Goal: Check status: Check status

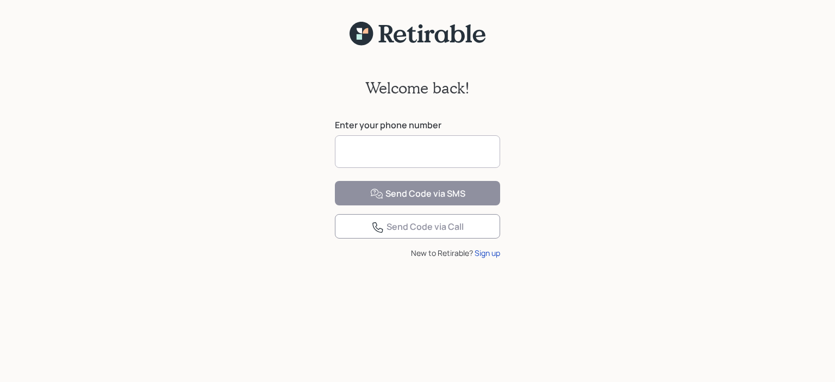
click at [356, 146] on input at bounding box center [417, 151] width 165 height 33
type input "**********"
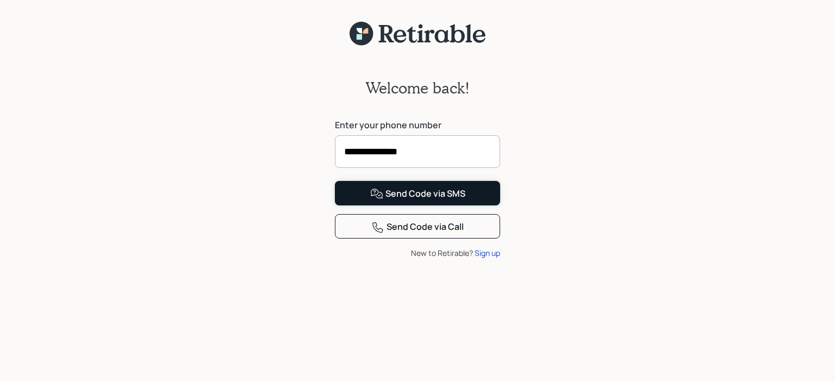
click at [407, 201] on div "Send Code via SMS" at bounding box center [417, 194] width 95 height 13
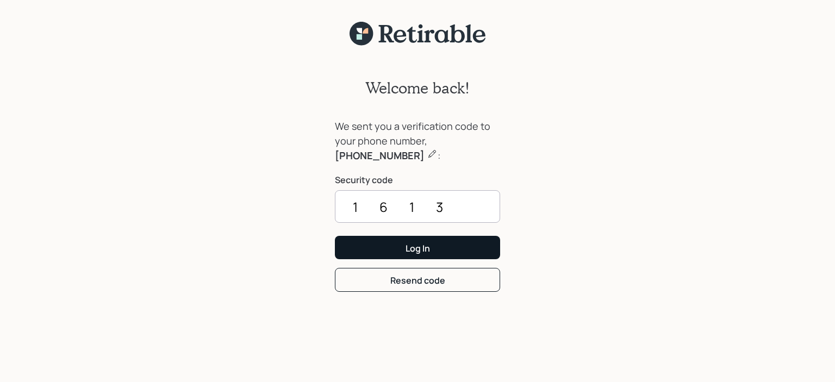
type input "1613"
click at [404, 252] on button "Log In" at bounding box center [417, 247] width 165 height 23
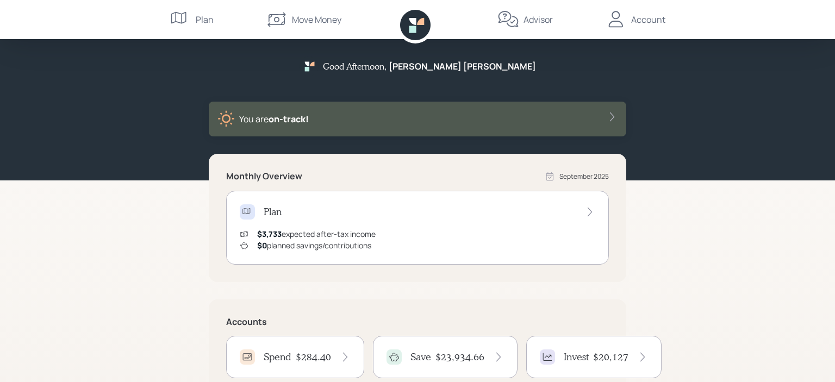
click at [306, 359] on h4 "$284.40" at bounding box center [313, 357] width 35 height 12
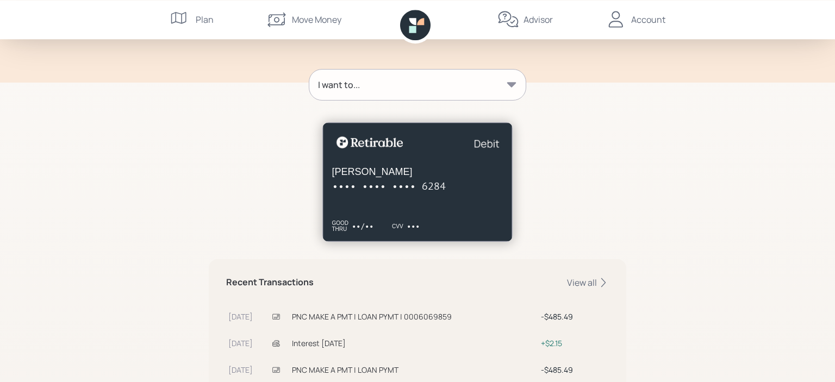
scroll to position [272, 0]
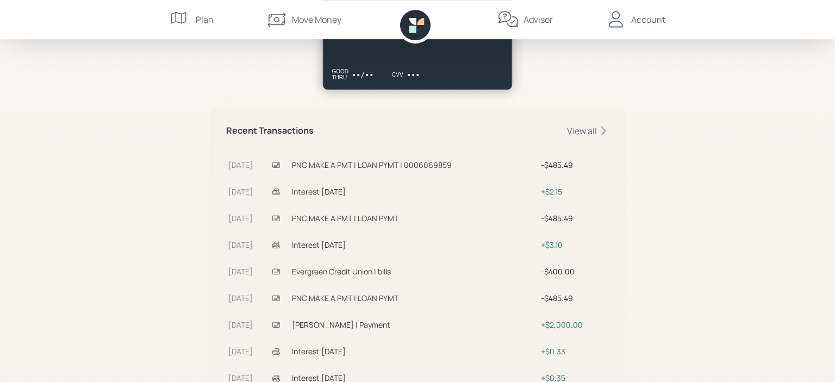
drag, startPoint x: 832, startPoint y: 160, endPoint x: 787, endPoint y: 57, distance: 112.5
click at [787, 57] on div "Spend Help $284 .40 Cash Balance Your plan allows you to spend this entire bala…" at bounding box center [417, 96] width 835 height 736
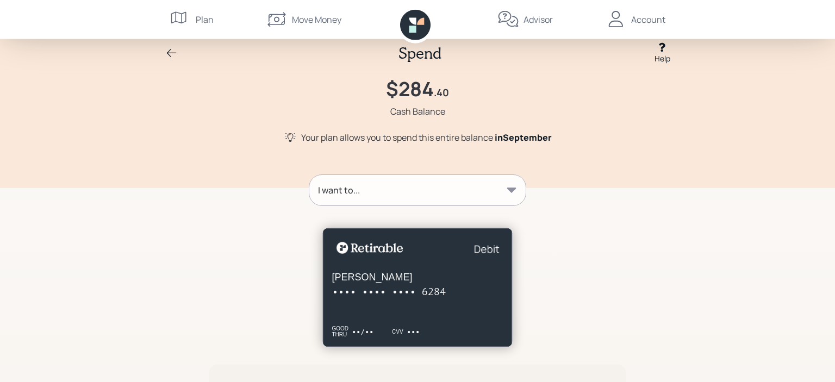
scroll to position [0, 0]
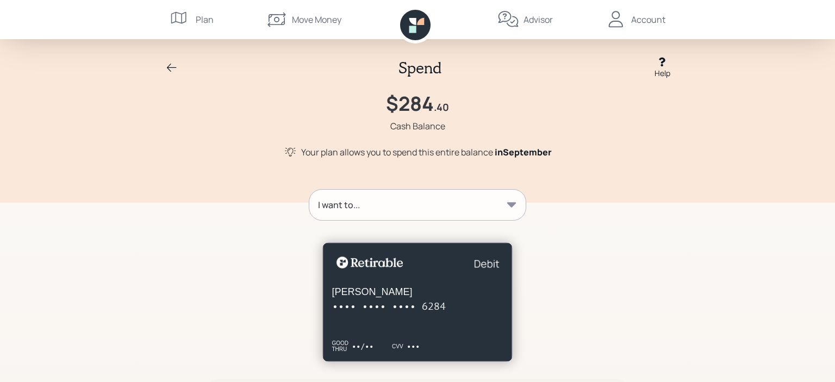
click at [172, 64] on icon at bounding box center [171, 67] width 13 height 13
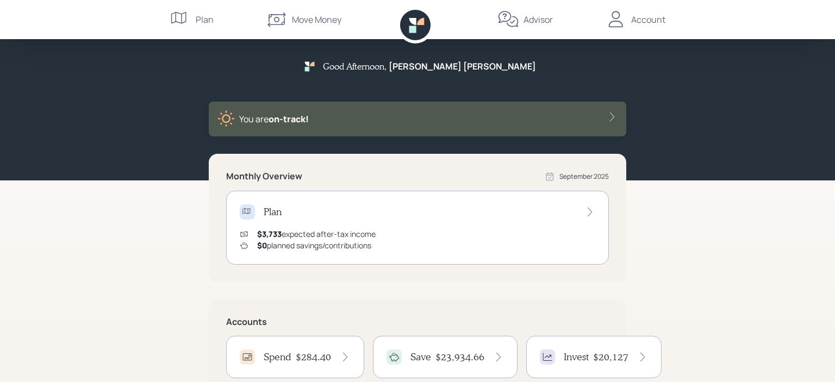
click at [460, 357] on h4 "$23,934.66" at bounding box center [460, 357] width 49 height 12
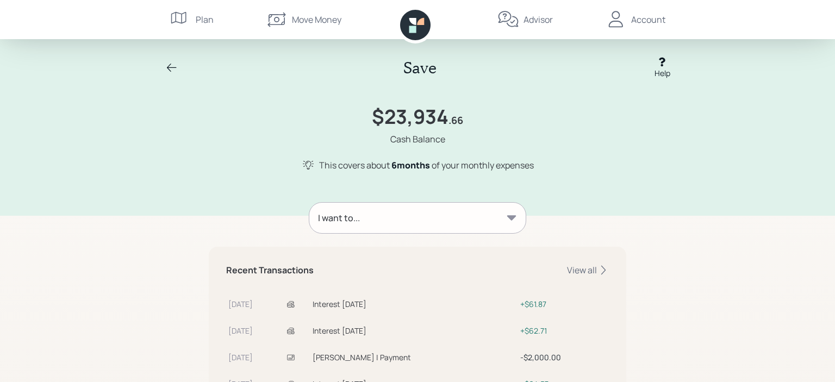
click at [170, 68] on icon at bounding box center [172, 68] width 10 height 8
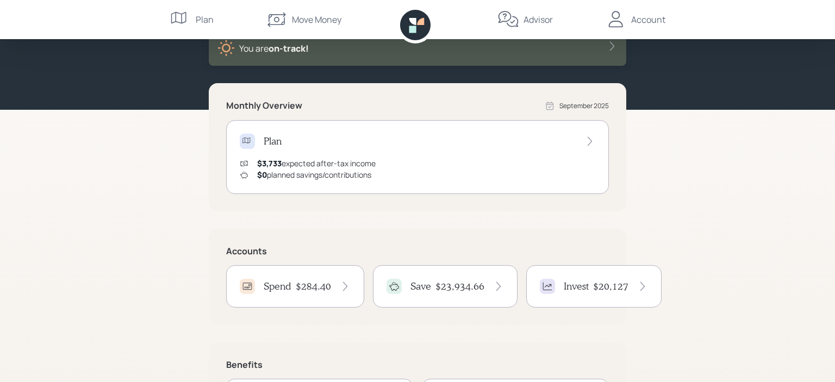
scroll to position [77, 0]
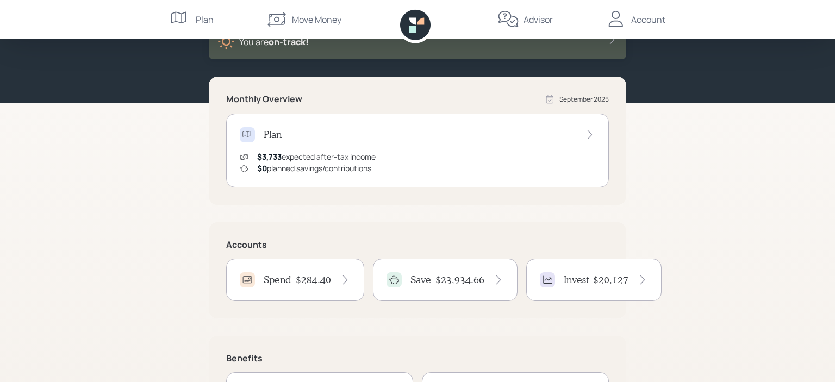
click at [601, 281] on h4 "$20,127" at bounding box center [610, 280] width 35 height 12
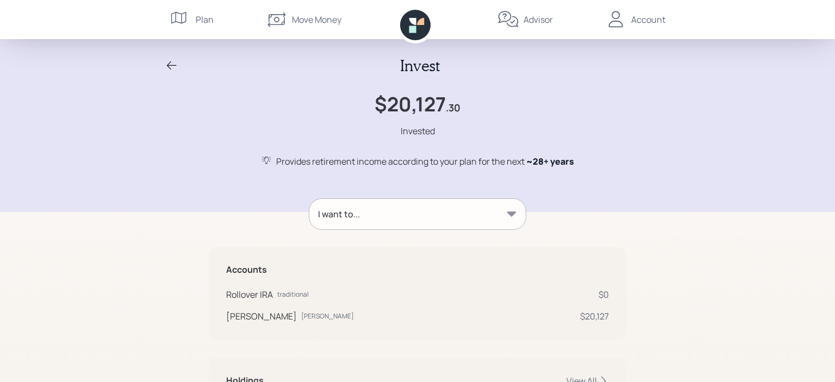
click at [171, 64] on icon at bounding box center [171, 65] width 13 height 13
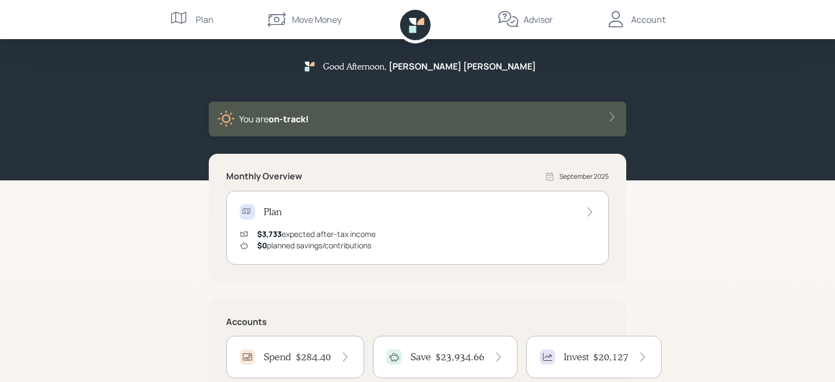
click at [612, 118] on icon at bounding box center [612, 116] width 11 height 11
